Goal: Check status: Check status

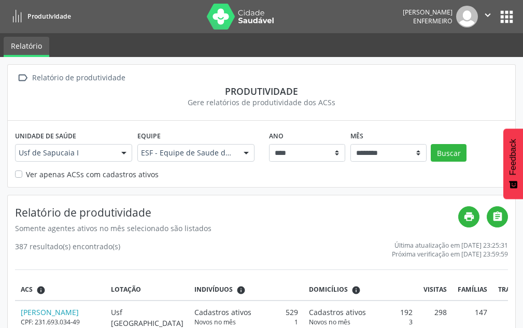
scroll to position [52, 0]
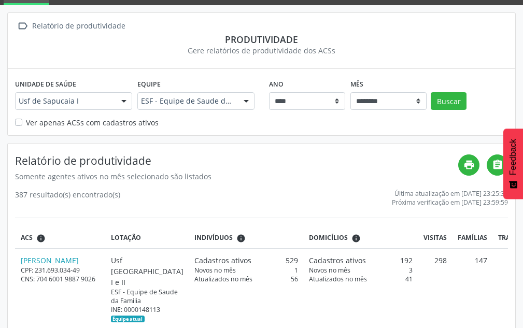
click at [81, 125] on label "Ver apenas ACSs com cadastros ativos" at bounding box center [92, 122] width 133 height 11
click at [462, 101] on button "Buscar" at bounding box center [448, 101] width 36 height 18
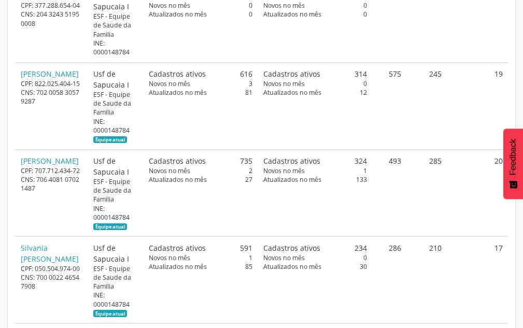
scroll to position [380, 0]
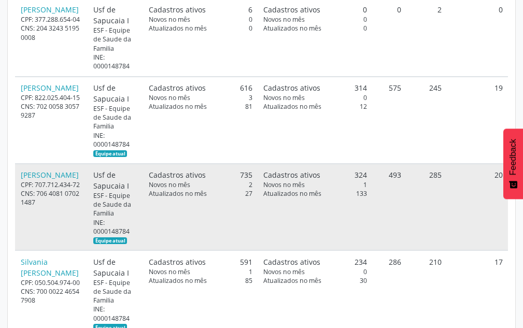
drag, startPoint x: 382, startPoint y: 179, endPoint x: 403, endPoint y: 178, distance: 21.8
click at [403, 178] on tr "[PERSON_NAME] CPF: 707.712.434-72 CNS: 706 4081 0702 1487 Usf de [GEOGRAPHIC_DA…" at bounding box center [261, 207] width 492 height 87
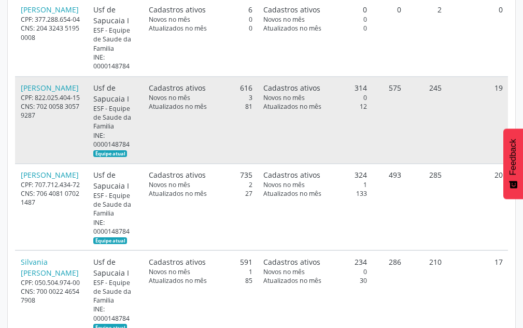
drag, startPoint x: 381, startPoint y: 88, endPoint x: 402, endPoint y: 88, distance: 21.8
click at [402, 88] on td "575" at bounding box center [389, 120] width 34 height 87
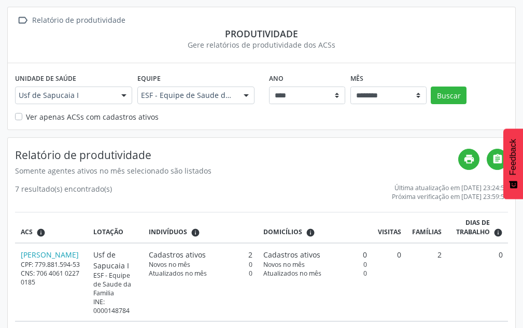
scroll to position [0, 0]
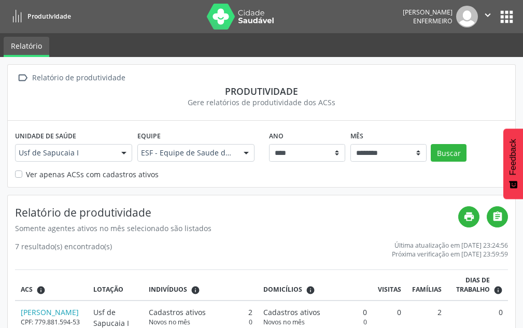
click at [473, 11] on img at bounding box center [467, 17] width 22 height 22
click at [480, 15] on button "" at bounding box center [487, 17] width 20 height 22
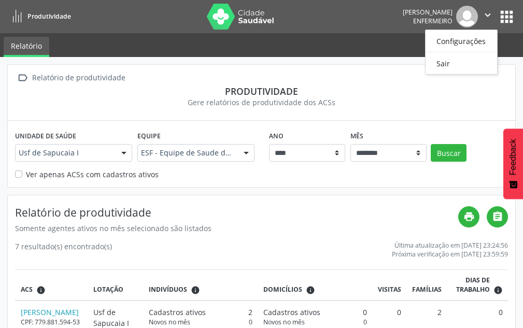
click at [497, 16] on button "apps" at bounding box center [506, 17] width 18 height 18
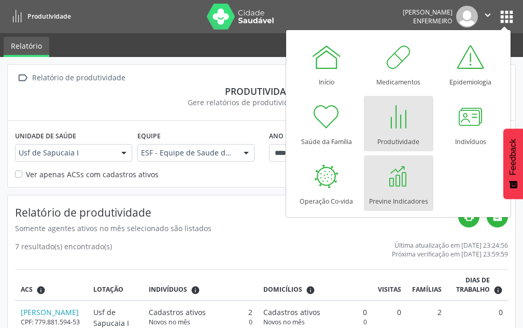
click at [396, 166] on div at bounding box center [398, 176] width 31 height 31
